Goal: Information Seeking & Learning: Check status

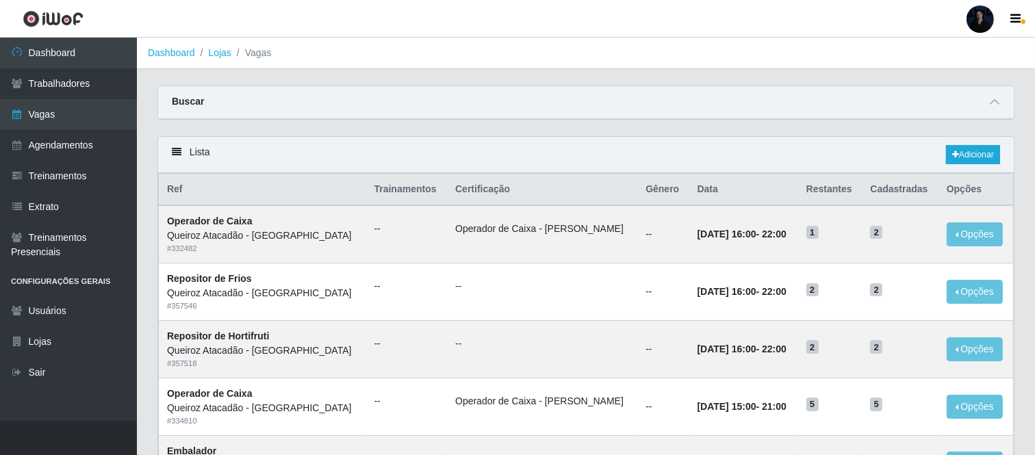
click at [973, 25] on div at bounding box center [979, 18] width 27 height 27
click at [940, 109] on button "Sair" at bounding box center [953, 106] width 123 height 28
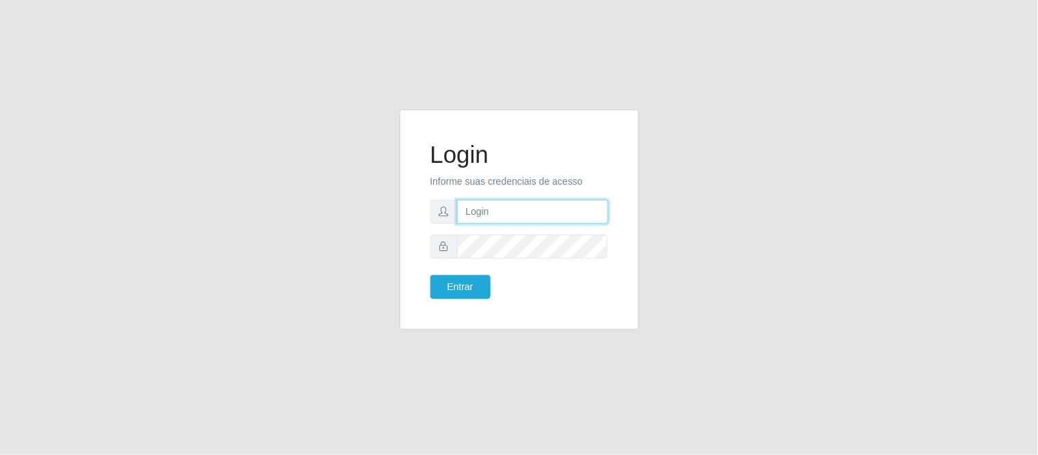
click at [520, 207] on input "text" at bounding box center [532, 212] width 151 height 24
drag, startPoint x: 531, startPoint y: 209, endPoint x: 586, endPoint y: 209, distance: 55.4
click at [586, 209] on input "[EMAIL_ADDRESS][DOMAIN_NAME]" at bounding box center [532, 212] width 151 height 24
type input "[EMAIL_ADDRESS][DOMAIN_NAME]"
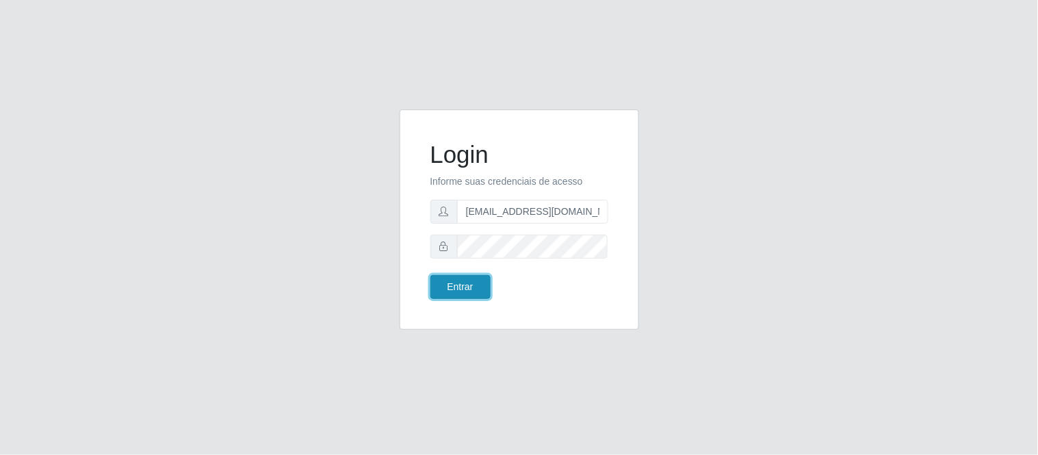
click at [448, 285] on button "Entrar" at bounding box center [460, 287] width 60 height 24
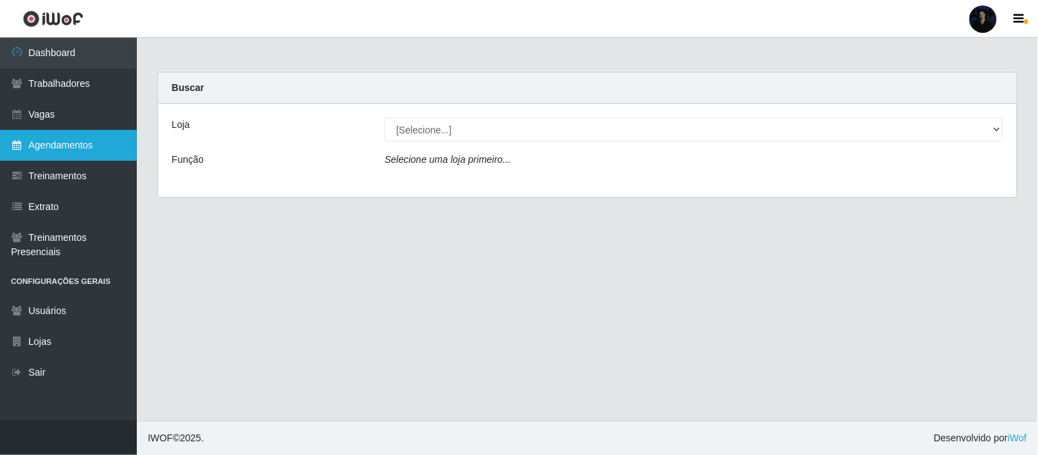
click at [77, 154] on link "Agendamentos" at bounding box center [68, 145] width 137 height 31
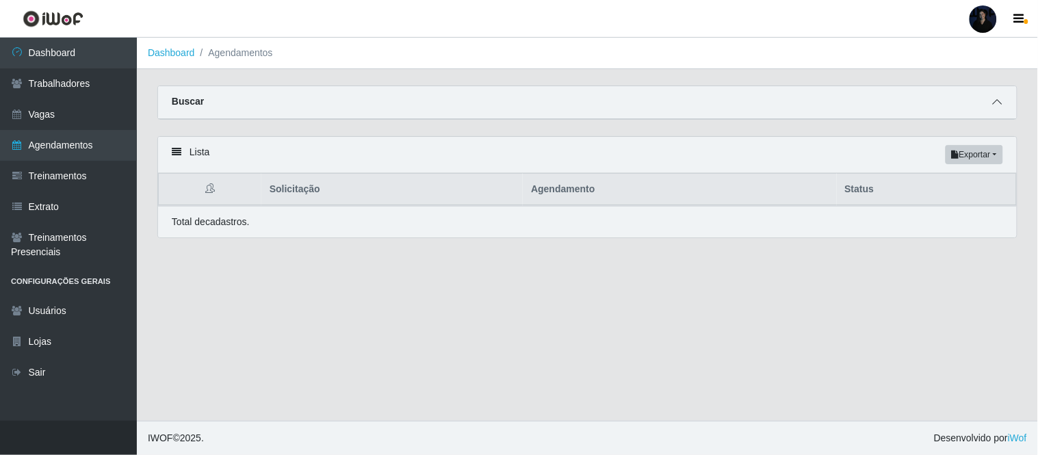
click at [992, 99] on span at bounding box center [997, 102] width 16 height 16
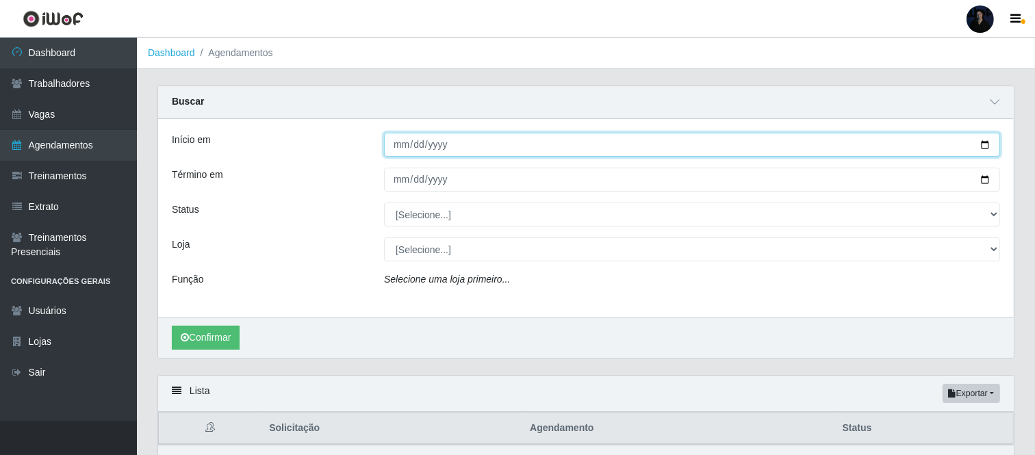
click at [988, 142] on input "Início em" at bounding box center [692, 145] width 616 height 24
type input "[DATE]"
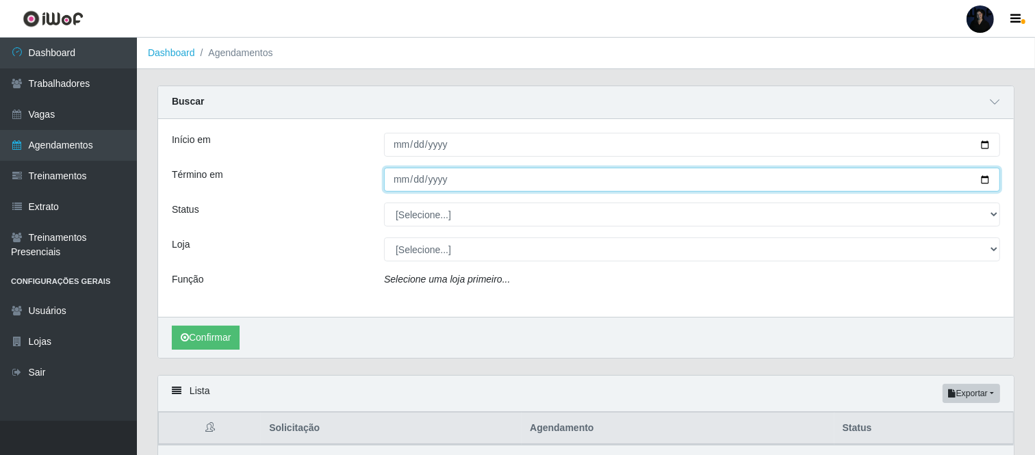
click at [984, 179] on input "Término em" at bounding box center [692, 180] width 616 height 24
type input "[DATE]"
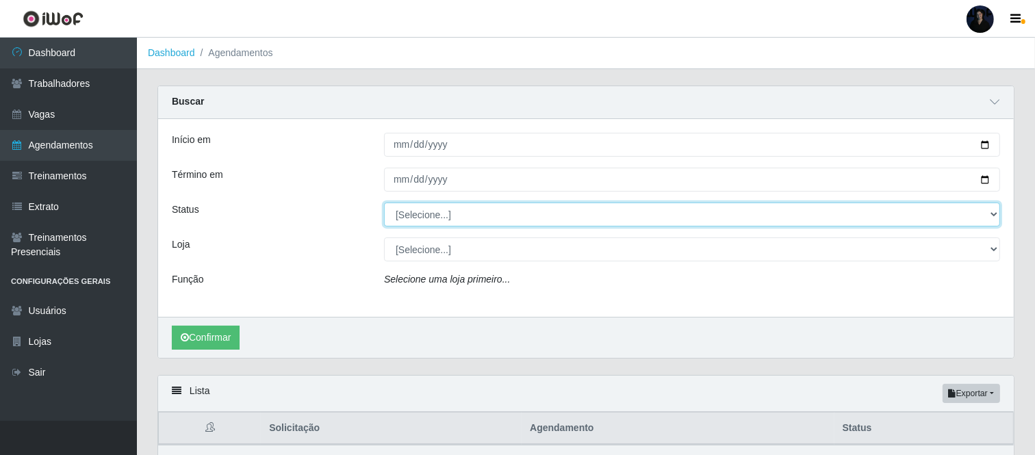
click at [422, 207] on select "[Selecione...] AGENDADO AGUARDANDO LIBERAR EM ANDAMENTO EM REVISÃO FINALIZADO C…" at bounding box center [692, 215] width 616 height 24
select select "FALTA"
click at [384, 203] on select "[Selecione...] AGENDADO AGUARDANDO LIBERAR EM ANDAMENTO EM REVISÃO FINALIZADO C…" at bounding box center [692, 215] width 616 height 24
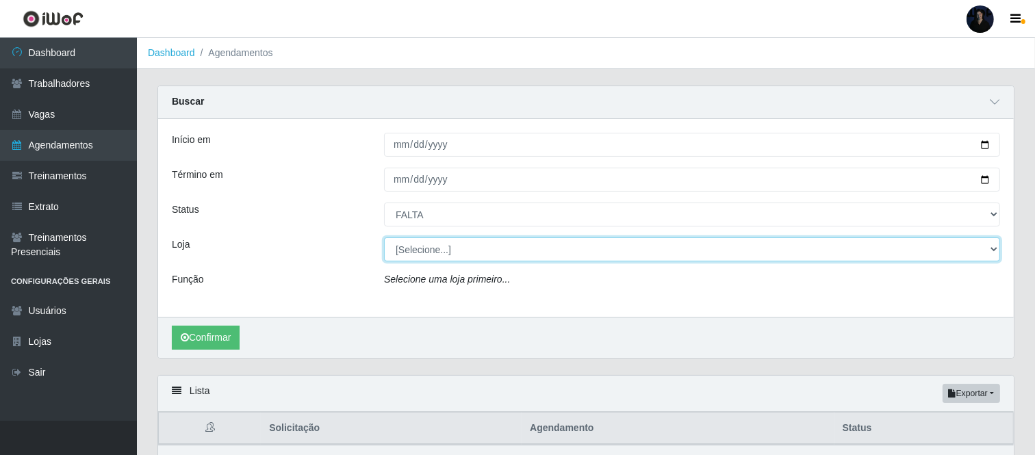
click at [401, 255] on select "[Selecione...] SuperFácil Atacado - Alto de São Manoel SuperFácil Atacado - Ema…" at bounding box center [692, 249] width 616 height 24
select select "540"
click at [384, 237] on select "[Selecione...] SuperFácil Atacado - Alto de São Manoel SuperFácil Atacado - Ema…" at bounding box center [692, 249] width 616 height 24
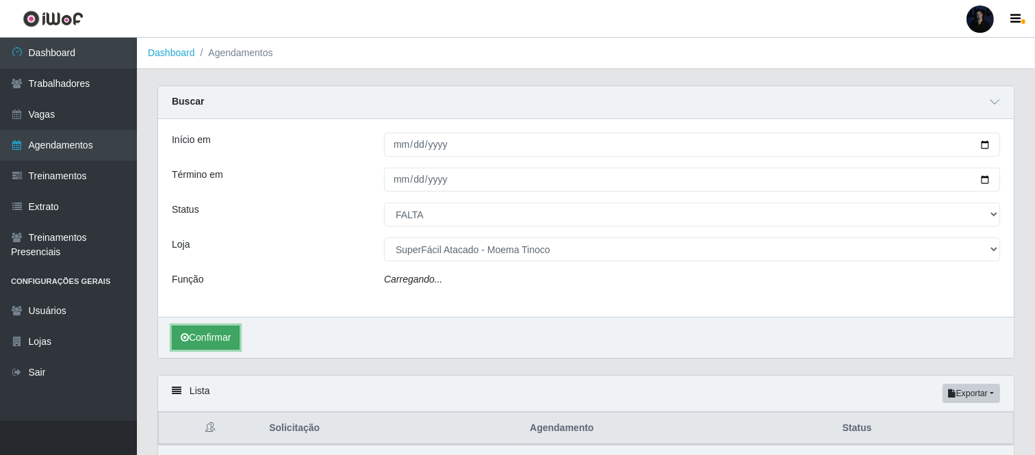
click at [218, 344] on button "Confirmar" at bounding box center [206, 338] width 68 height 24
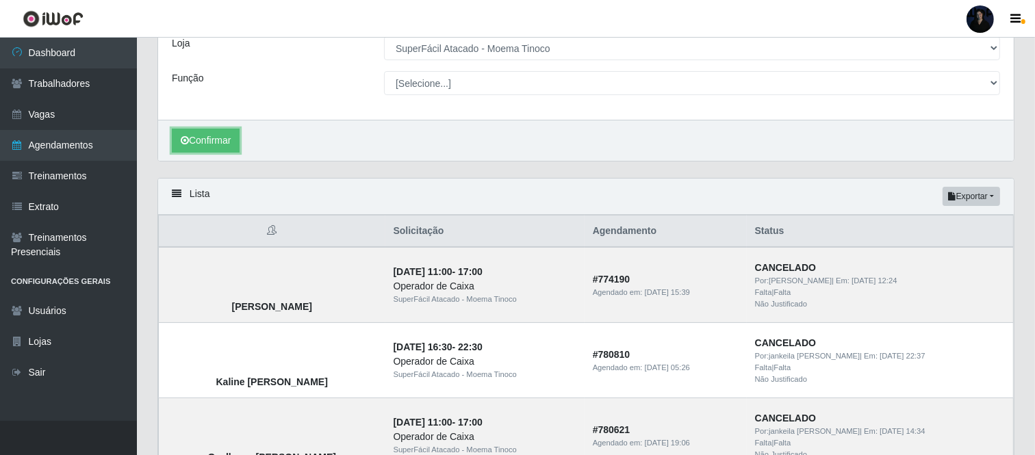
scroll to position [152, 0]
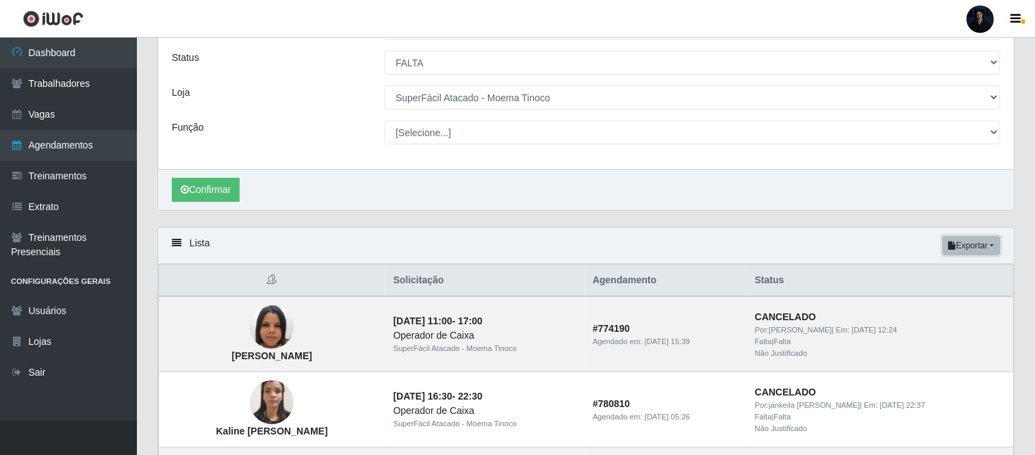
click at [975, 247] on button "Exportar" at bounding box center [970, 245] width 57 height 19
click at [924, 298] on button "Excel" at bounding box center [947, 300] width 108 height 28
click at [982, 248] on button "Exportar" at bounding box center [970, 245] width 57 height 19
click at [929, 298] on button "Excel" at bounding box center [947, 300] width 108 height 28
click at [929, 298] on td "CANCELADO Por: [PERSON_NAME] | Em: [DATE] 12:24 Falta | Falta Não Justificado" at bounding box center [880, 334] width 267 height 76
